Goal: Transaction & Acquisition: Obtain resource

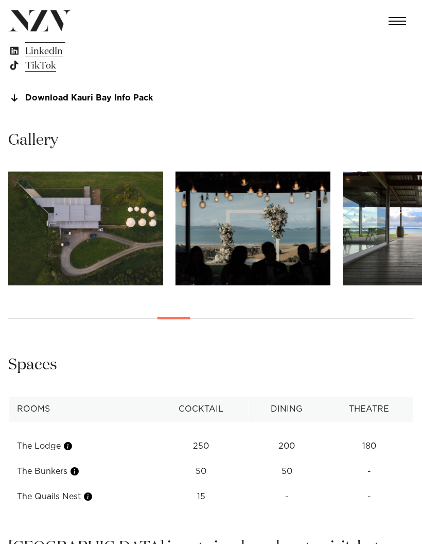
click at [210, 241] on img "13 / 30" at bounding box center [253, 228] width 155 height 114
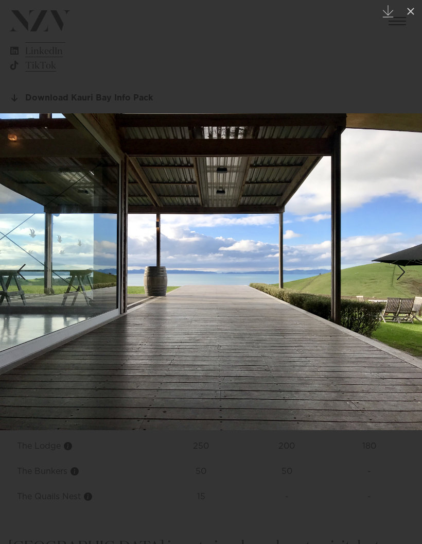
click at [404, 13] on button at bounding box center [410, 11] width 23 height 23
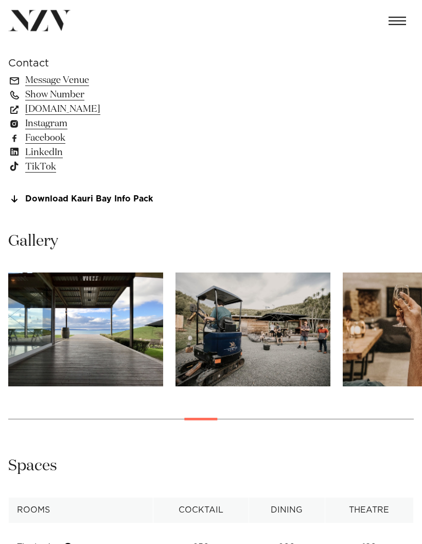
scroll to position [596, 0]
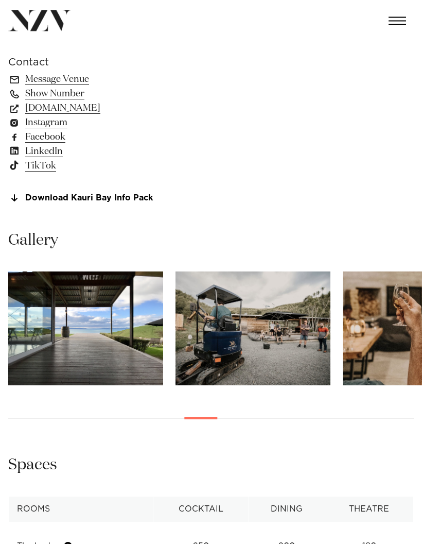
click at [53, 336] on img "14 / 30" at bounding box center [85, 329] width 155 height 114
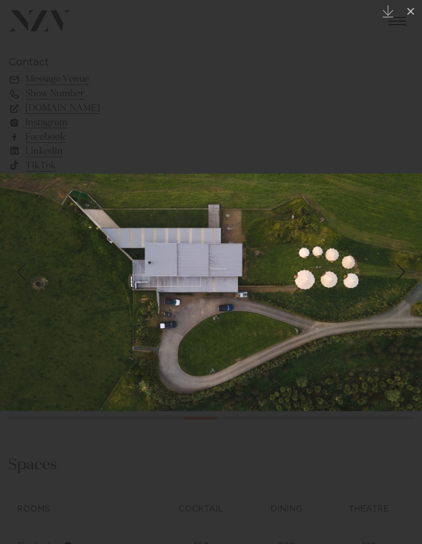
click at [408, 18] on button at bounding box center [410, 11] width 23 height 23
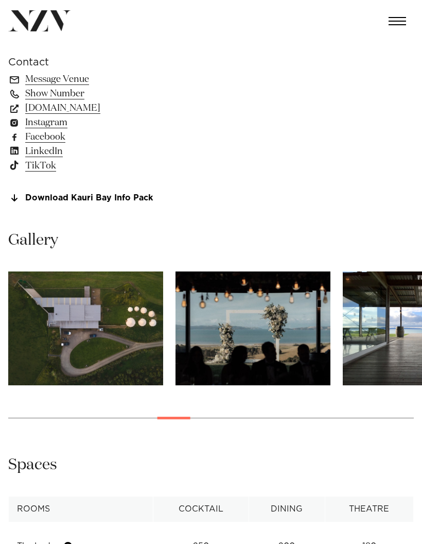
click at [56, 196] on link "Download Kauri Bay Info Pack" at bounding box center [92, 198] width 168 height 9
